Goal: Navigation & Orientation: Find specific page/section

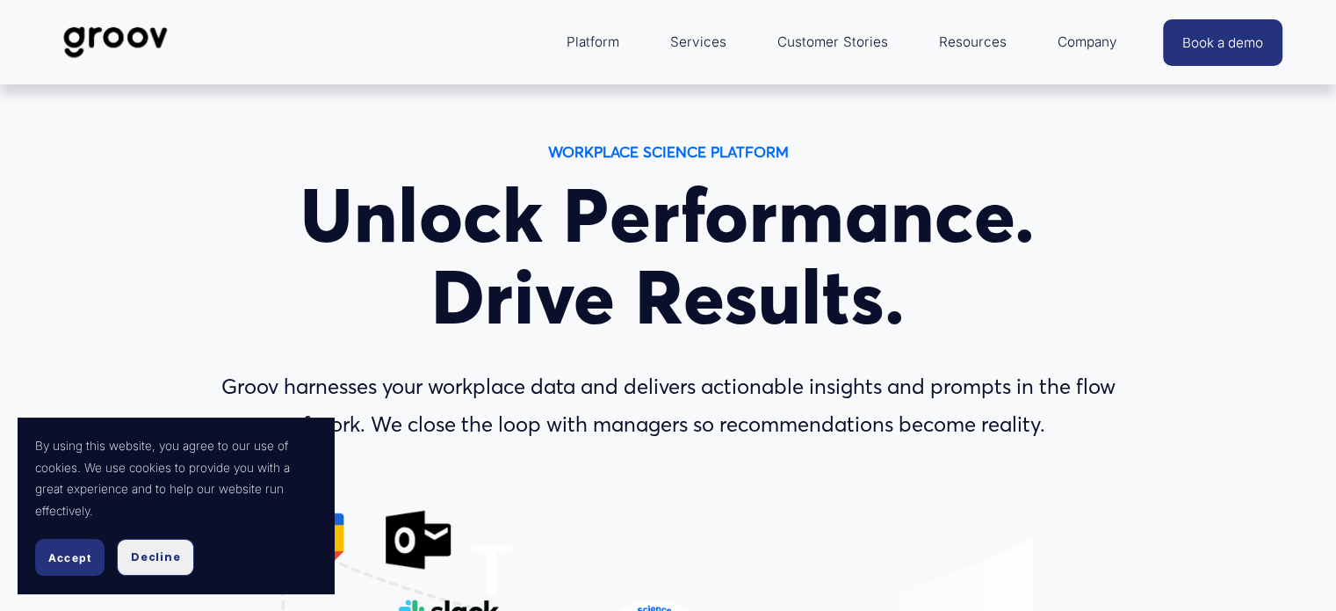
click at [155, 554] on span "Decline" at bounding box center [155, 557] width 49 height 16
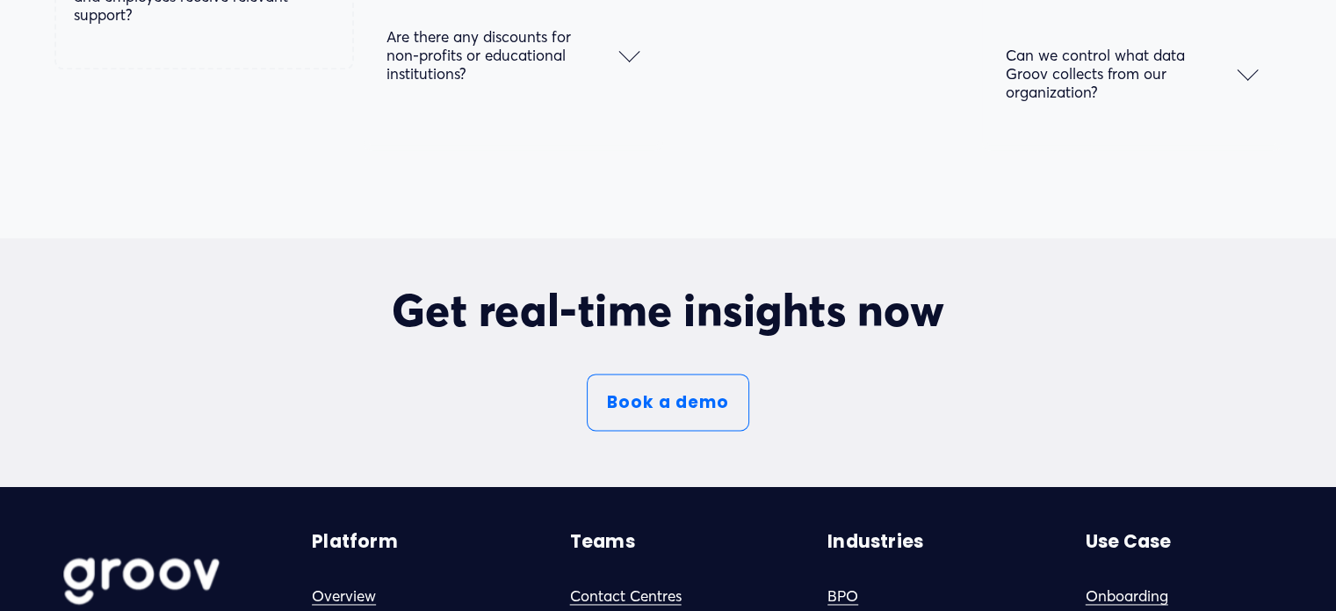
scroll to position [9796, 0]
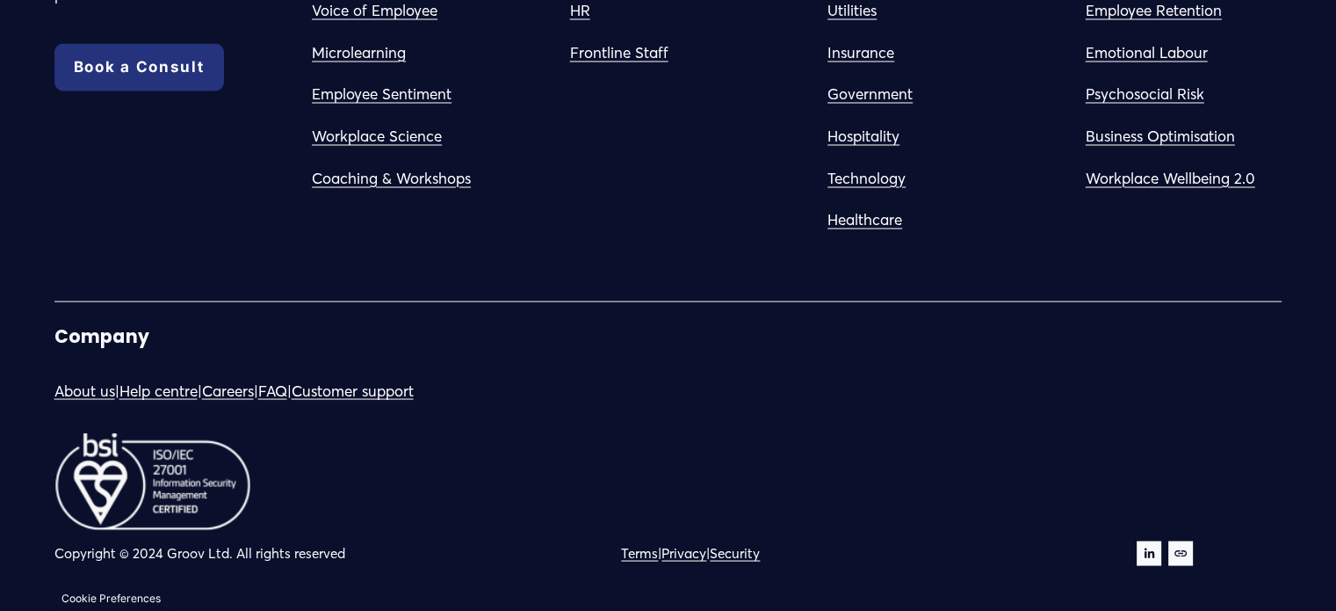
drag, startPoint x: 1346, startPoint y: 29, endPoint x: 1348, endPoint y: 623, distance: 593.9
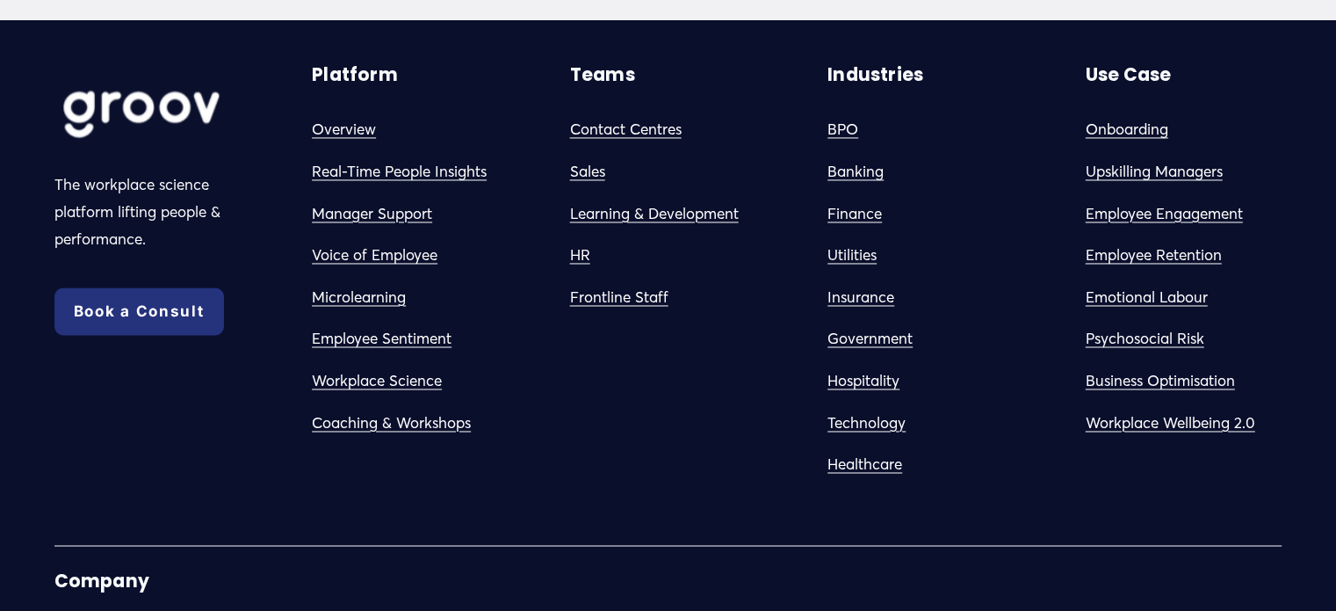
scroll to position [9357, 0]
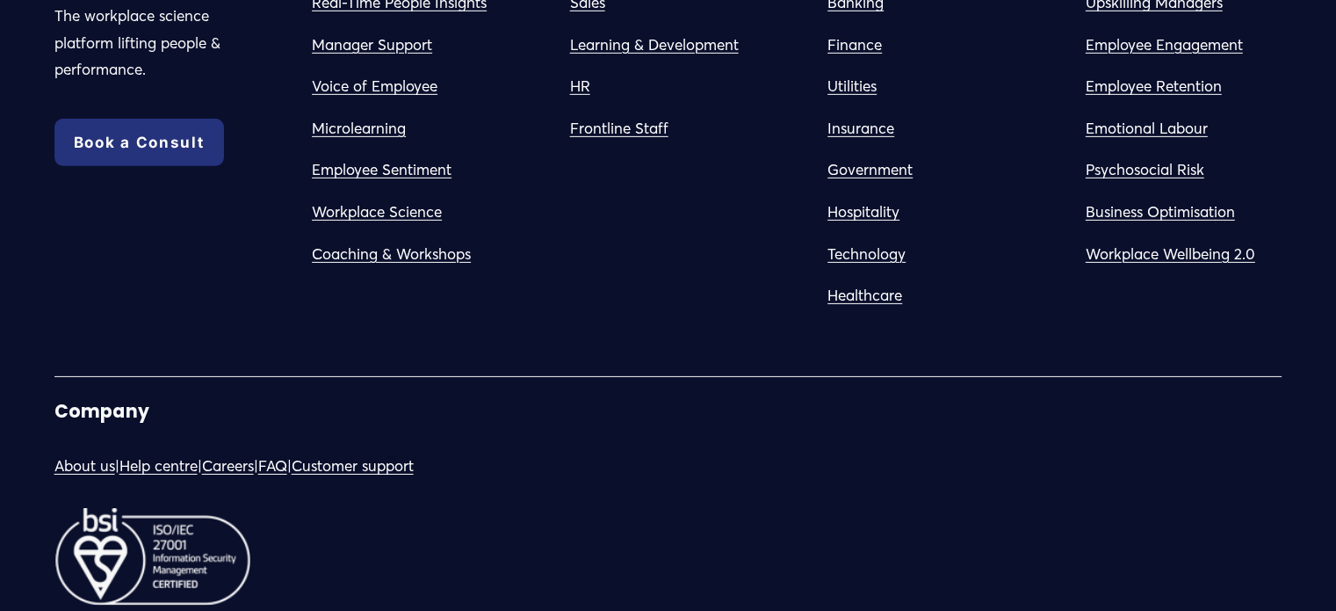
scroll to position [5707, 0]
